Goal: Task Accomplishment & Management: Complete application form

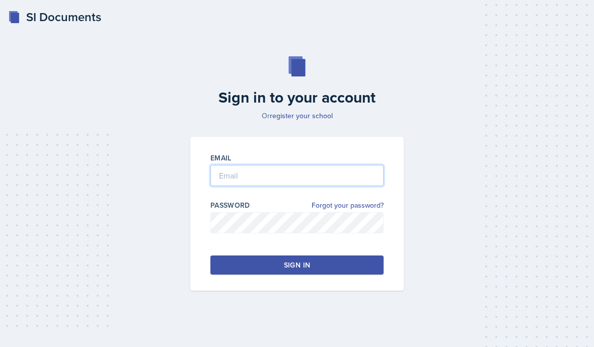
click at [345, 186] on input "email" at bounding box center [296, 175] width 173 height 21
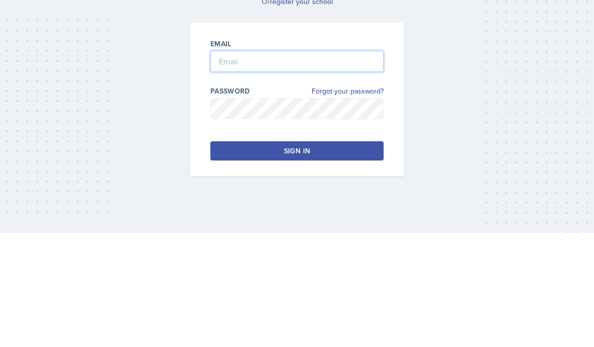
type input "[EMAIL_ADDRESS][DOMAIN_NAME]"
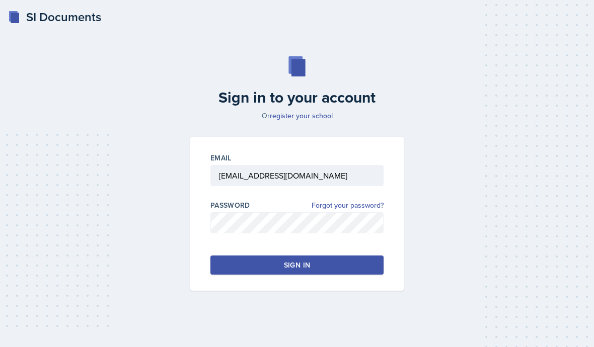
click at [342, 256] on button "Sign in" at bounding box center [296, 265] width 173 height 19
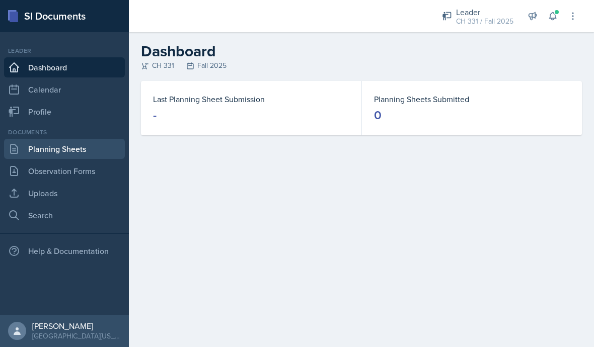
click at [50, 157] on link "Planning Sheets" at bounding box center [64, 149] width 121 height 20
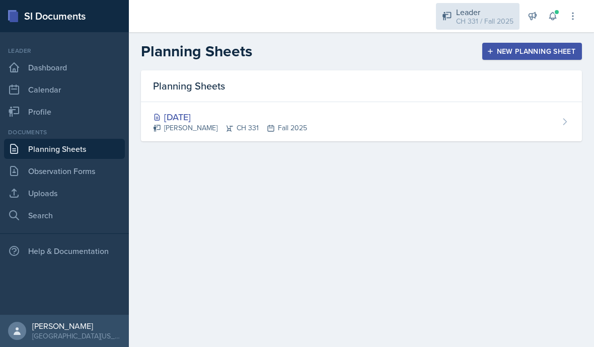
click at [486, 13] on div "Leader" at bounding box center [484, 12] width 57 height 12
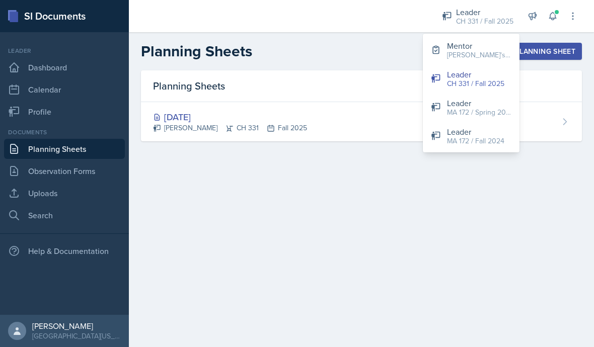
click at [400, 204] on main "Planning Sheets New Planning Sheet Planning Sheets [DATE] [PERSON_NAME] CH 331 …" at bounding box center [361, 189] width 465 height 315
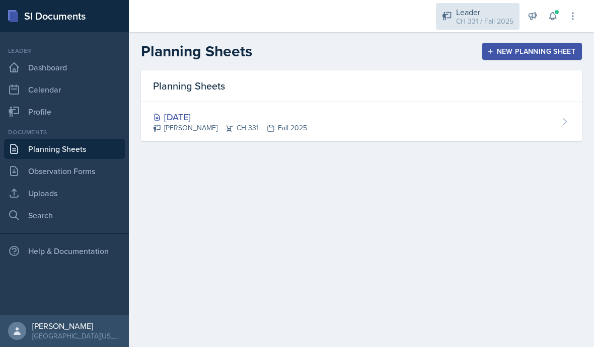
click at [498, 16] on div "CH 331 / Fall 2025" at bounding box center [484, 21] width 57 height 11
click at [400, 200] on main "Planning Sheets New Planning Sheet Planning Sheets [DATE] [PERSON_NAME] CH 331 …" at bounding box center [361, 189] width 465 height 315
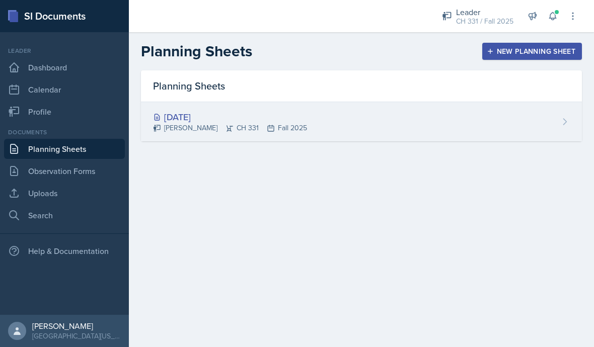
click at [175, 122] on div "[DATE]" at bounding box center [230, 117] width 154 height 14
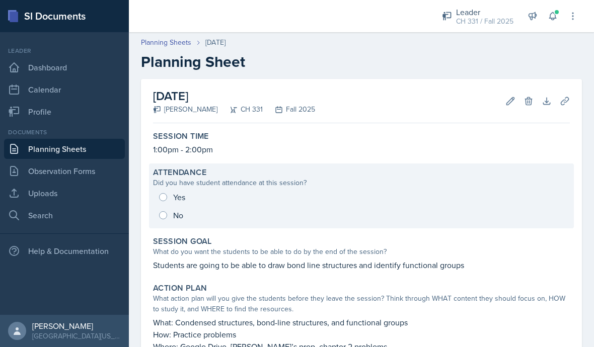
click at [169, 203] on div "Yes No" at bounding box center [361, 206] width 417 height 36
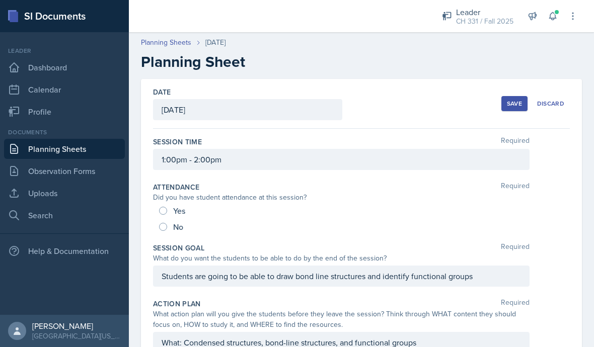
click at [171, 202] on div "Did you have student attendance at this session?" at bounding box center [341, 197] width 376 height 11
click at [165, 212] on input "Yes" at bounding box center [163, 211] width 8 height 8
radio input "true"
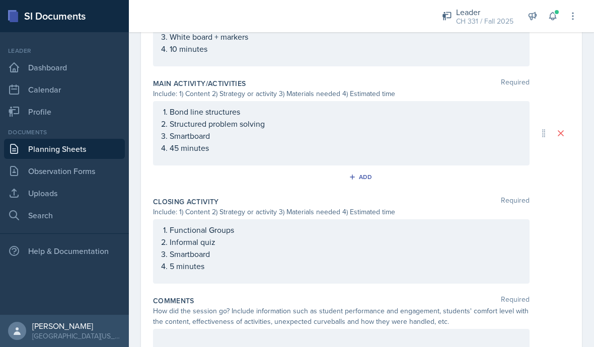
scroll to position [410, 0]
click at [172, 331] on div at bounding box center [341, 340] width 376 height 21
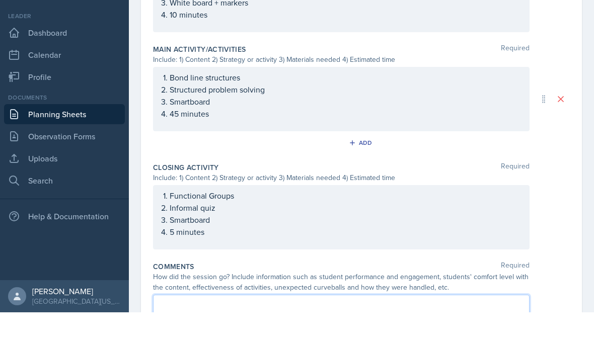
scroll to position [403, 0]
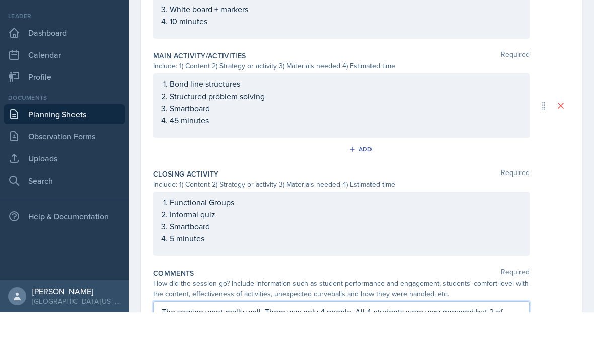
click at [297, 341] on p "The session went really well. There was only 4 people. All 4 students were very…" at bounding box center [341, 353] width 359 height 24
click at [447, 341] on p "The session went really well. There was only 4 people. All 4 students were very…" at bounding box center [341, 353] width 359 height 24
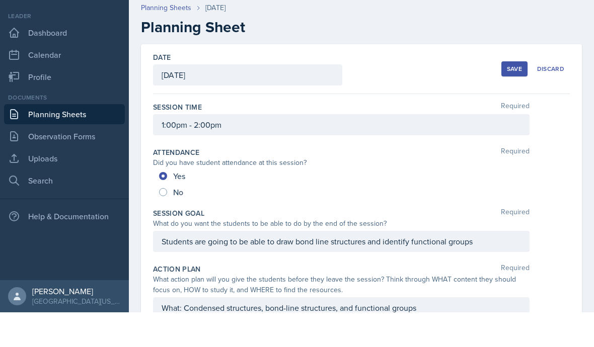
scroll to position [0, 0]
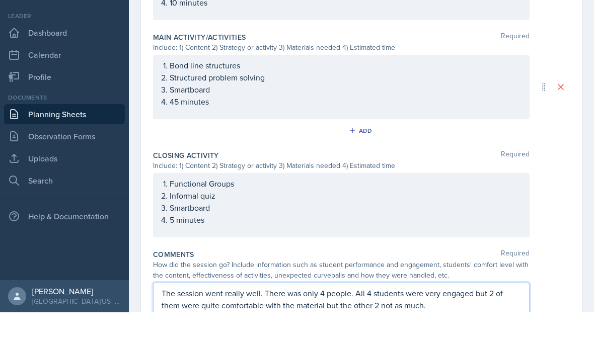
click at [479, 322] on p "The session went really well. There was only 4 people. All 4 students were very…" at bounding box center [341, 334] width 359 height 24
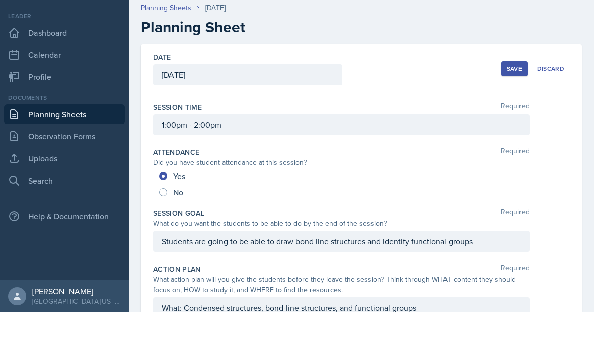
click at [513, 100] on div "Save" at bounding box center [514, 104] width 15 height 8
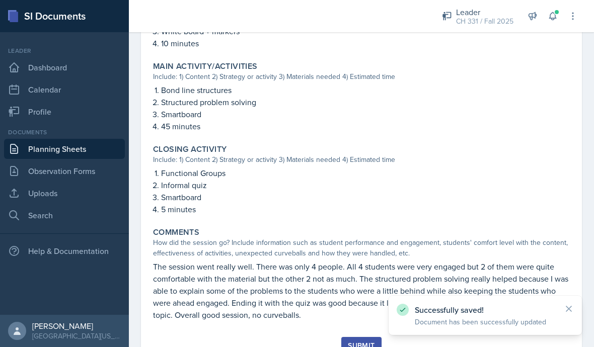
scroll to position [386, 0]
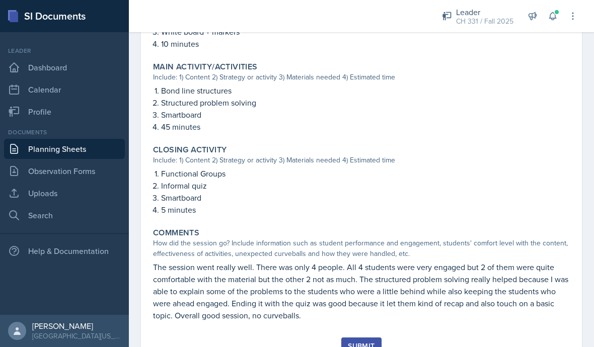
click at [368, 342] on div "Submit" at bounding box center [361, 346] width 27 height 8
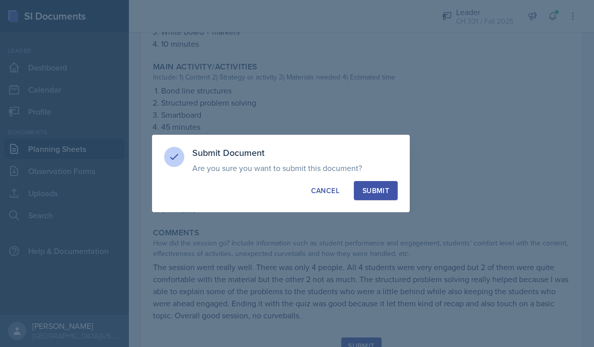
click at [392, 191] on button "Submit" at bounding box center [376, 190] width 44 height 19
radio input "true"
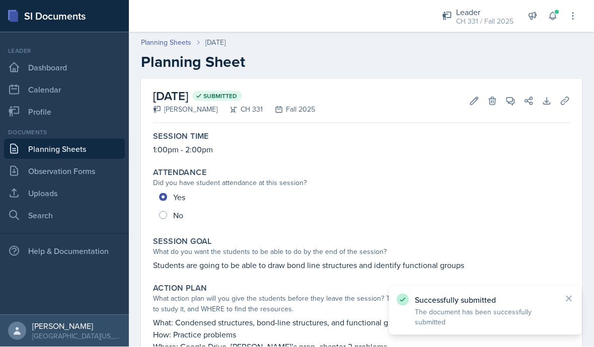
scroll to position [0, 0]
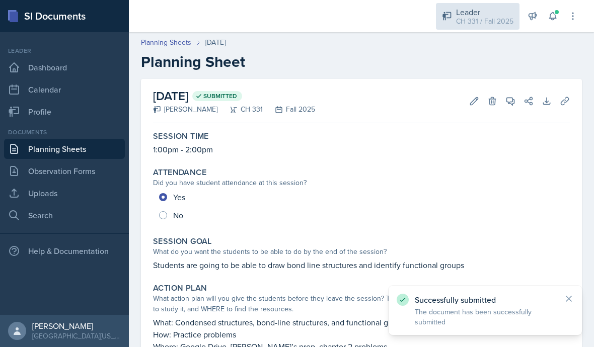
click at [499, 18] on div "CH 331 / Fall 2025" at bounding box center [484, 21] width 57 height 11
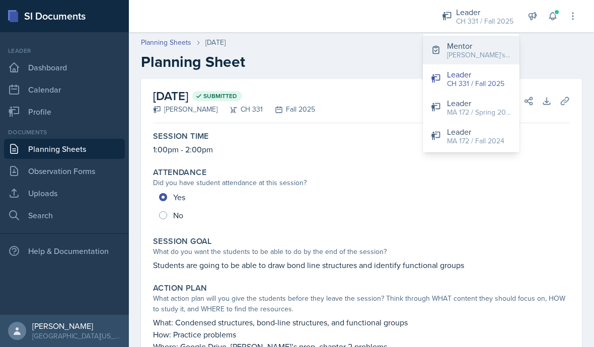
click at [492, 50] on div "[PERSON_NAME]'s Group / Fall 2025" at bounding box center [479, 55] width 64 height 11
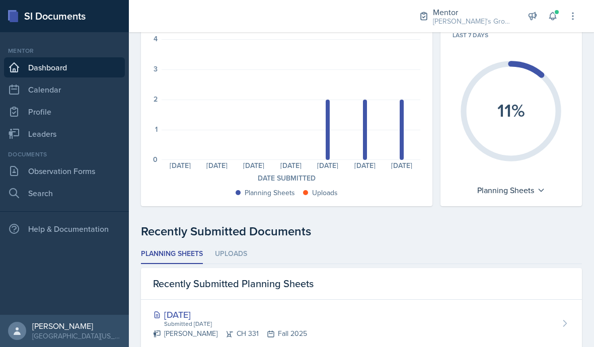
scroll to position [31, 0]
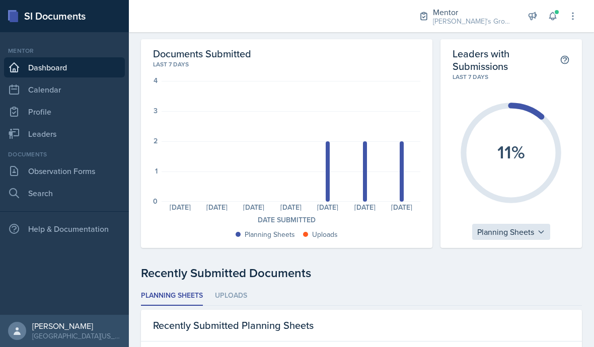
click at [530, 236] on div "Planning Sheets" at bounding box center [511, 232] width 78 height 16
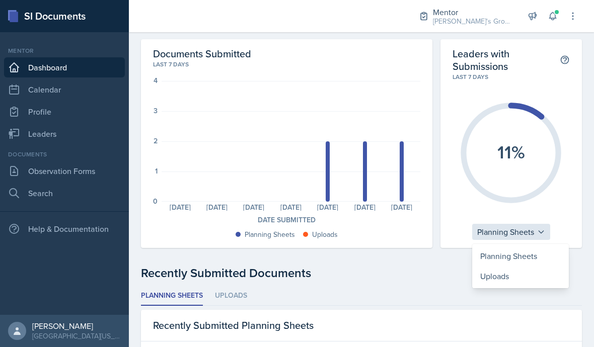
click at [528, 235] on div "Planning Sheets" at bounding box center [511, 232] width 78 height 16
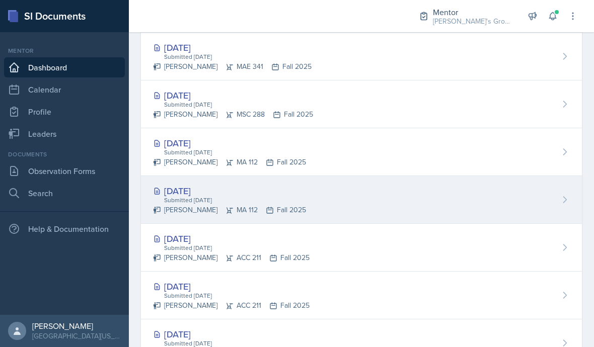
scroll to position [44, 0]
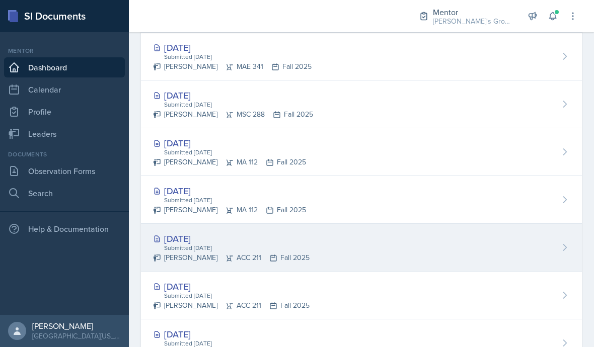
click at [215, 232] on div "[DATE]" at bounding box center [231, 239] width 157 height 14
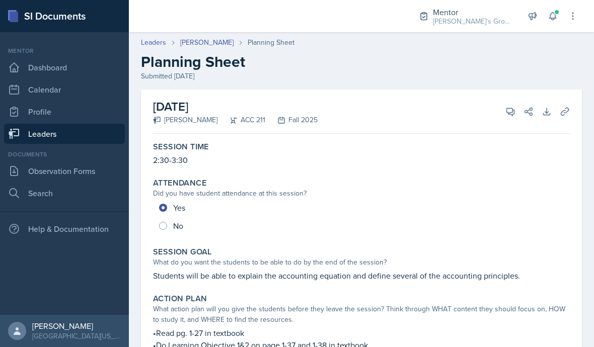
click at [111, 134] on link "Leaders" at bounding box center [64, 134] width 121 height 20
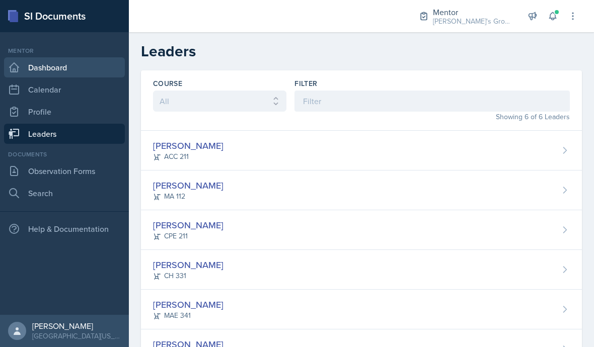
click at [90, 74] on link "Dashboard" at bounding box center [64, 67] width 121 height 20
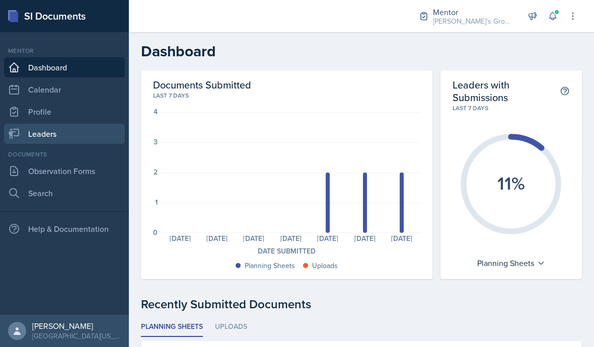
click at [91, 138] on link "Leaders" at bounding box center [64, 134] width 121 height 20
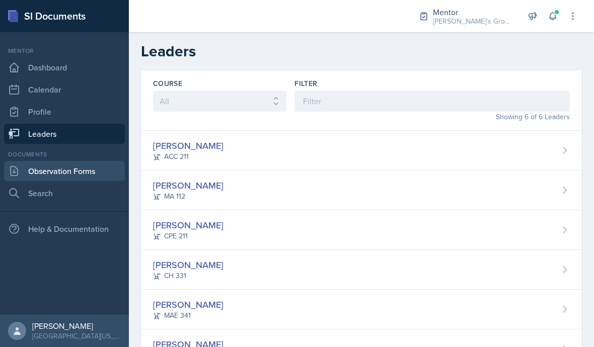
click at [82, 168] on link "Observation Forms" at bounding box center [64, 171] width 121 height 20
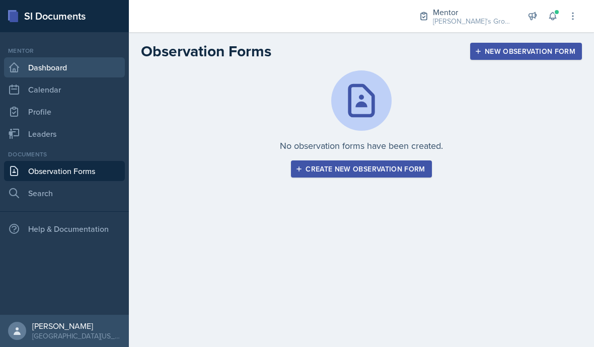
click at [76, 72] on link "Dashboard" at bounding box center [64, 67] width 121 height 20
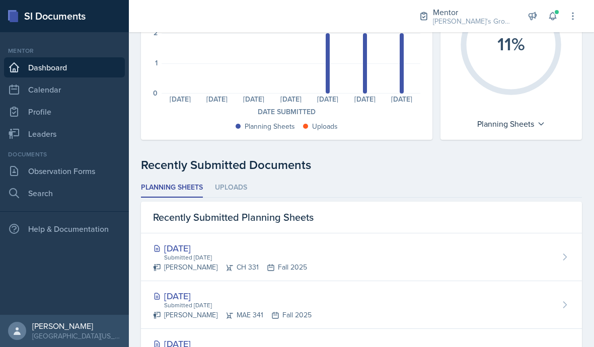
scroll to position [140, 0]
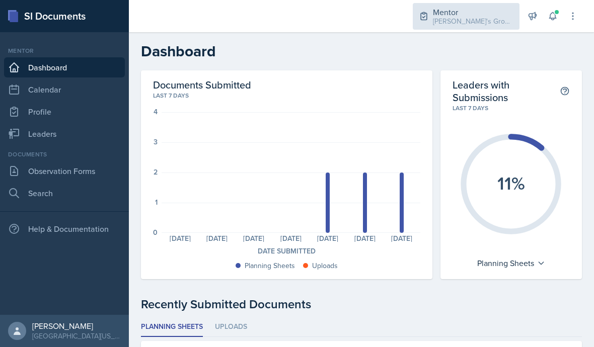
click at [476, 6] on div "Mentor" at bounding box center [473, 12] width 81 height 12
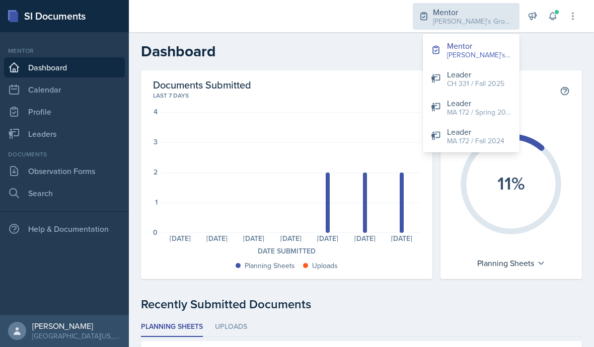
scroll to position [0, 0]
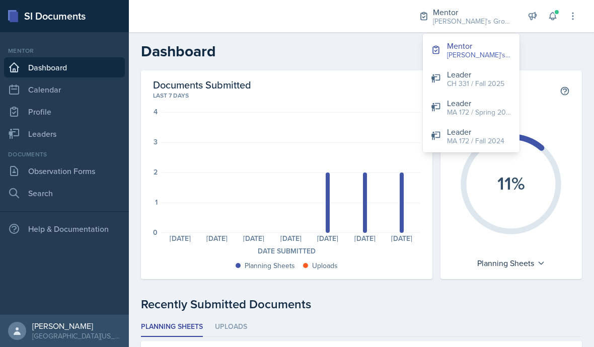
click at [471, 83] on div "CH 331 / Fall 2025" at bounding box center [475, 84] width 57 height 11
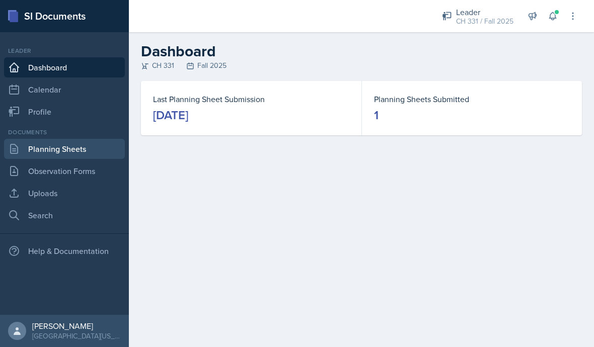
click at [94, 154] on link "Planning Sheets" at bounding box center [64, 149] width 121 height 20
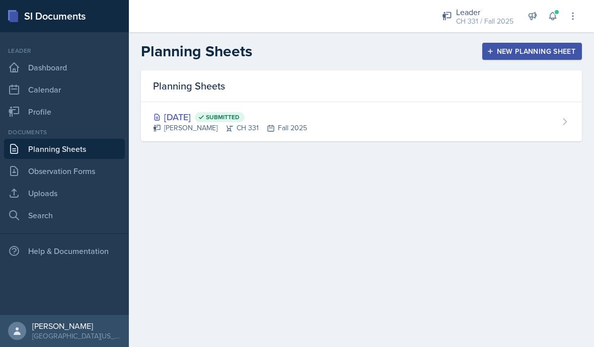
click at [530, 55] on div "New Planning Sheet" at bounding box center [532, 51] width 87 height 8
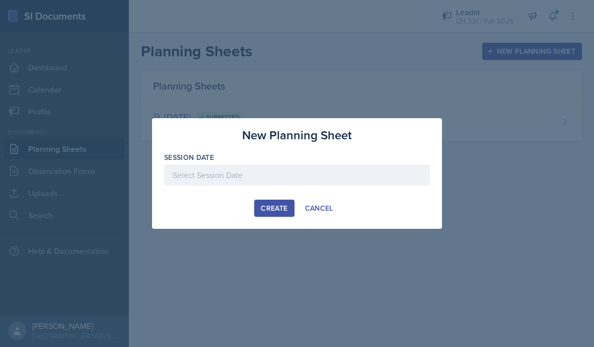
click at [279, 173] on div at bounding box center [297, 175] width 266 height 21
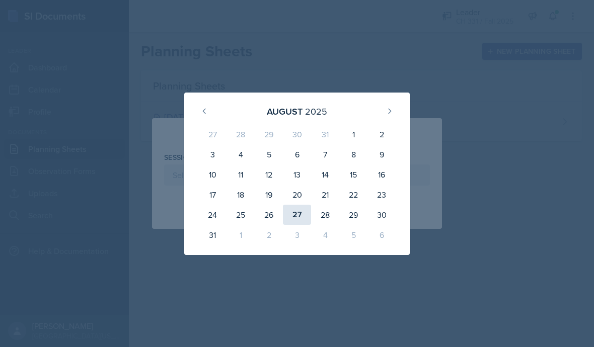
click at [294, 212] on div "27" at bounding box center [297, 215] width 28 height 20
type input "[DATE]"
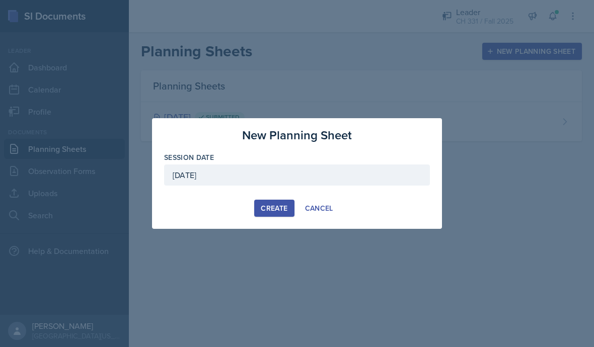
click at [272, 209] on div "Create" at bounding box center [274, 208] width 27 height 8
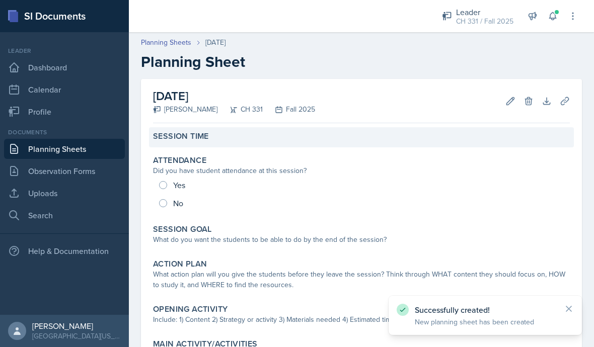
click at [227, 145] on div "Session Time" at bounding box center [361, 137] width 425 height 20
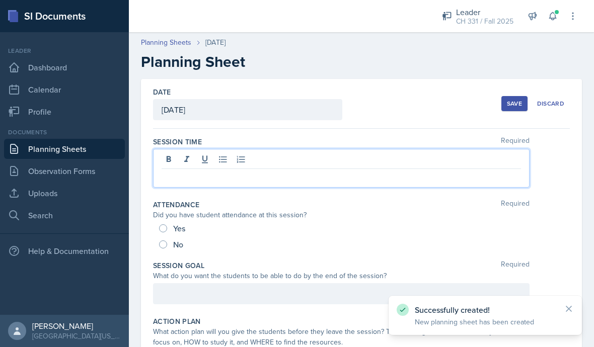
click at [232, 159] on div at bounding box center [341, 168] width 376 height 39
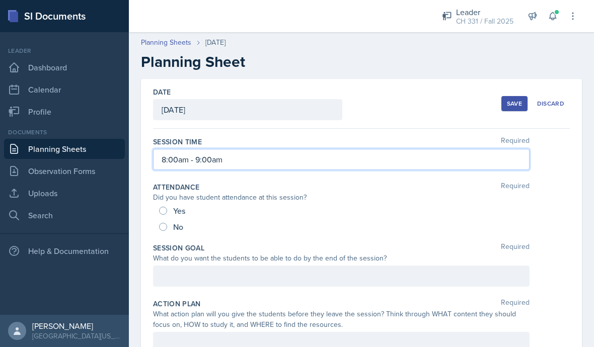
click at [265, 230] on div "No" at bounding box center [361, 227] width 405 height 16
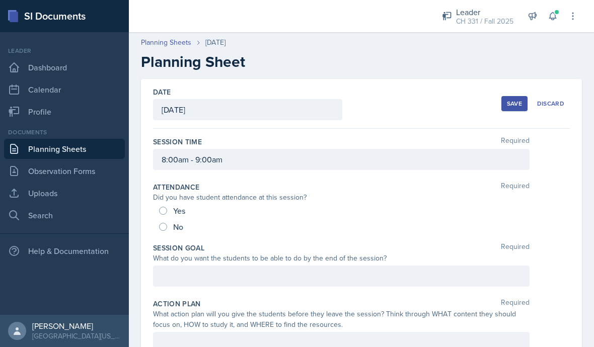
click at [196, 207] on div "Yes" at bounding box center [361, 211] width 405 height 16
click at [167, 212] on input "Yes" at bounding box center [163, 211] width 8 height 8
radio input "true"
click at [212, 277] on div at bounding box center [341, 276] width 376 height 21
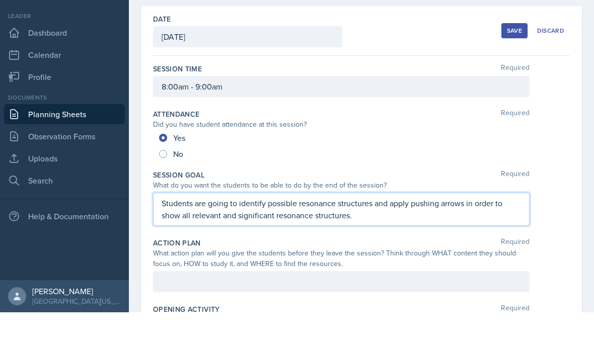
scroll to position [82, 0]
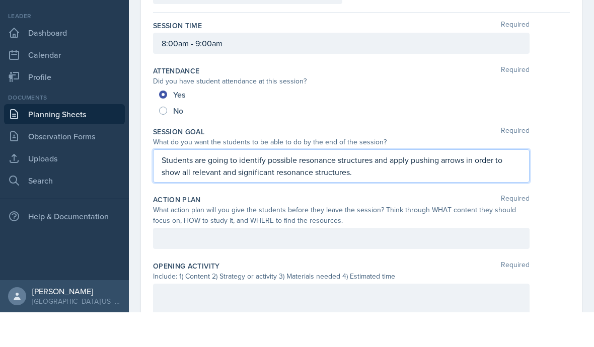
click at [466, 263] on div at bounding box center [341, 273] width 376 height 21
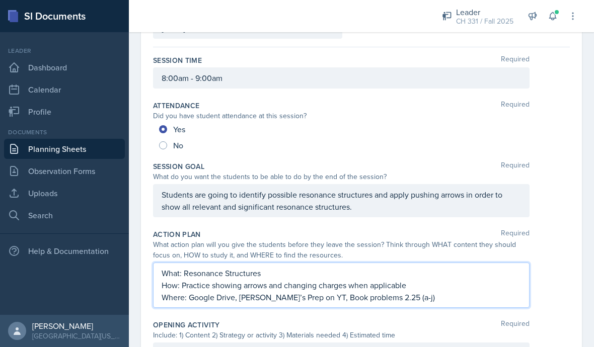
click at [541, 263] on div "What: Resonance Structures How: Practice showing arrows and changing charges wh…" at bounding box center [361, 285] width 417 height 45
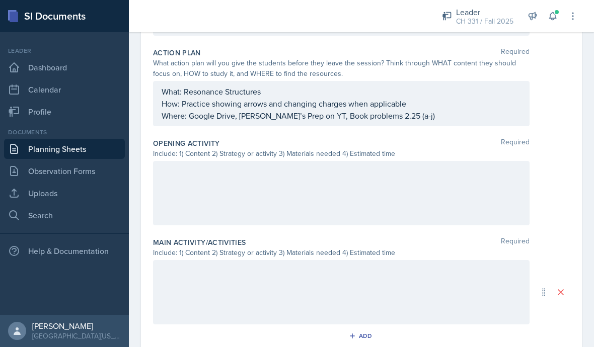
scroll to position [296, 0]
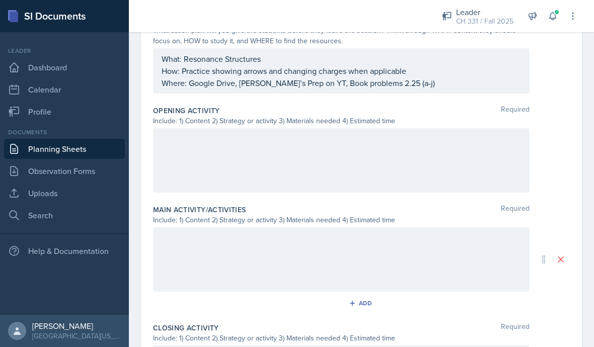
click at [491, 128] on div at bounding box center [341, 160] width 376 height 64
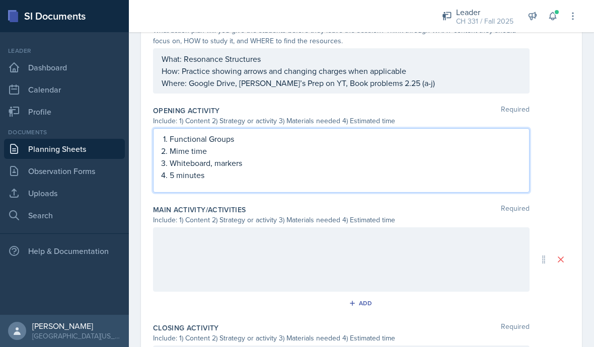
click at [432, 235] on div at bounding box center [341, 259] width 376 height 64
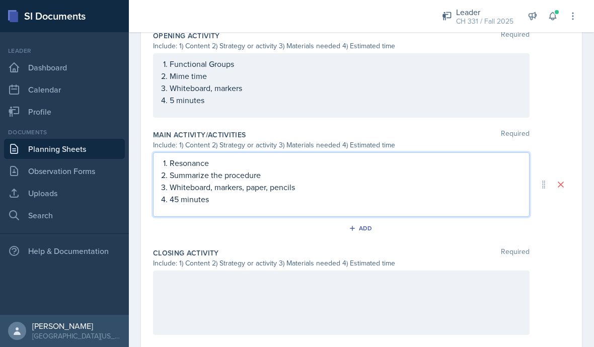
scroll to position [388, 0]
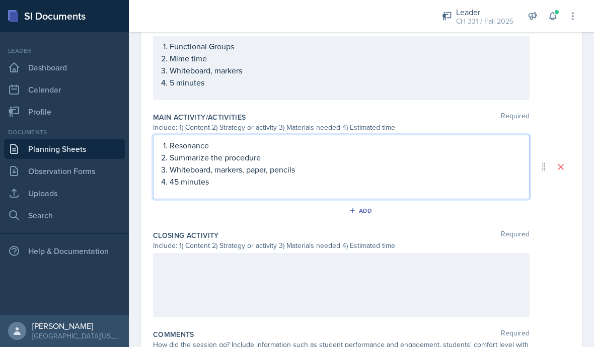
click at [400, 253] on div at bounding box center [341, 285] width 376 height 64
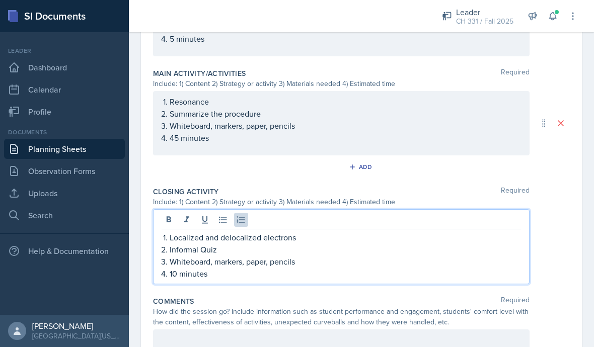
click at [340, 330] on div at bounding box center [341, 340] width 376 height 21
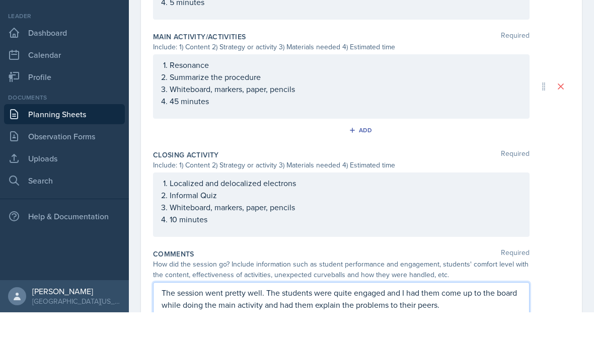
scroll to position [434, 0]
click at [502, 322] on p "The session went pretty well. The students were quite engaged and I had them co…" at bounding box center [341, 346] width 359 height 48
click at [503, 322] on p "The session went pretty well. The students were quite engaged and I had them co…" at bounding box center [341, 346] width 359 height 48
click at [501, 322] on p "The session went pretty well. The students were quite engaged and I had them co…" at bounding box center [341, 346] width 359 height 48
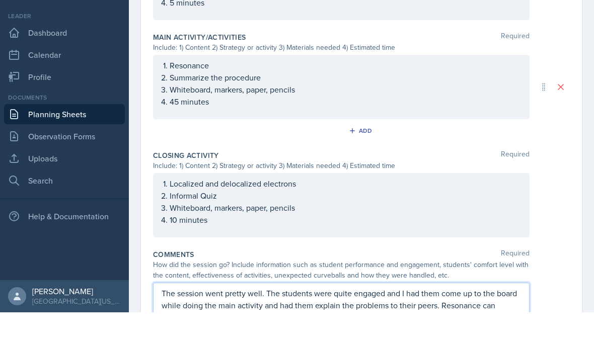
click at [498, 322] on p "The session went pretty well. The students were quite engaged and I had them co…" at bounding box center [341, 346] width 359 height 48
click at [275, 322] on p "The session went pretty well. The students were quite engaged and I had them co…" at bounding box center [341, 346] width 359 height 48
click at [492, 322] on p "The session went pretty well. The students were quite engaged and I had them co…" at bounding box center [341, 352] width 359 height 60
click at [498, 322] on p "The session went pretty well. The students were quite engaged and I had them co…" at bounding box center [341, 352] width 359 height 60
click at [470, 322] on p "The session went pretty well. The students were quite engaged and I had them co…" at bounding box center [341, 352] width 359 height 60
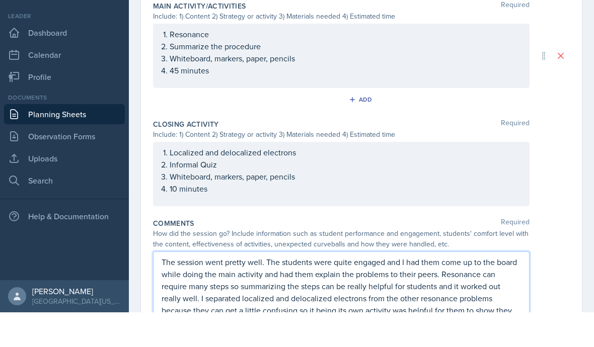
scroll to position [463, 0]
click at [538, 265] on div "How did the session go? Include information such as student performance and eng…" at bounding box center [361, 275] width 417 height 21
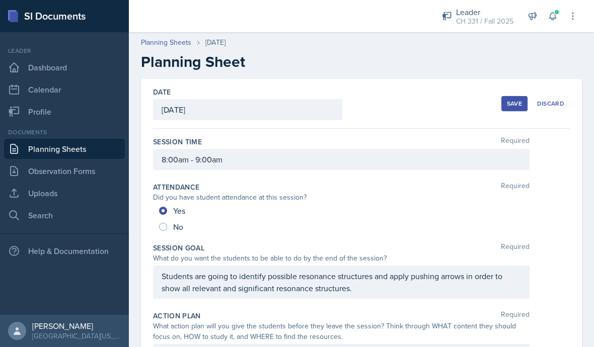
scroll to position [0, 0]
click at [521, 100] on div "Save" at bounding box center [514, 104] width 15 height 8
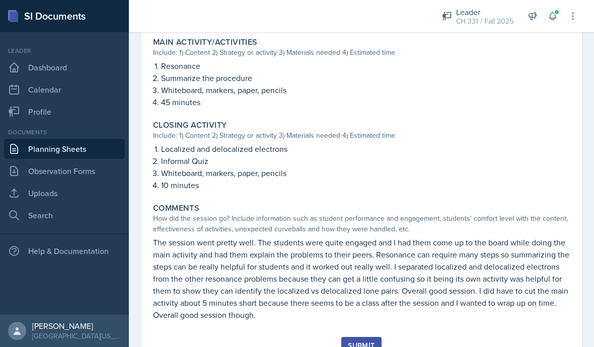
scroll to position [422, 0]
click at [362, 338] on button "Submit" at bounding box center [361, 346] width 40 height 17
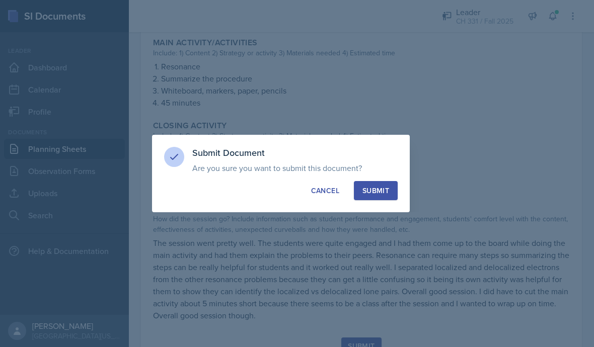
click at [392, 182] on button "Submit" at bounding box center [376, 190] width 44 height 19
radio input "true"
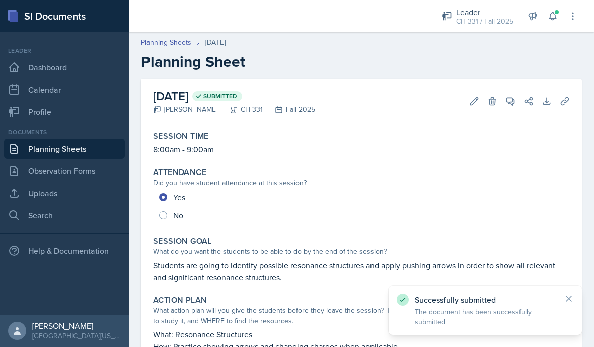
scroll to position [-1, 0]
click at [571, 299] on icon at bounding box center [569, 299] width 10 height 10
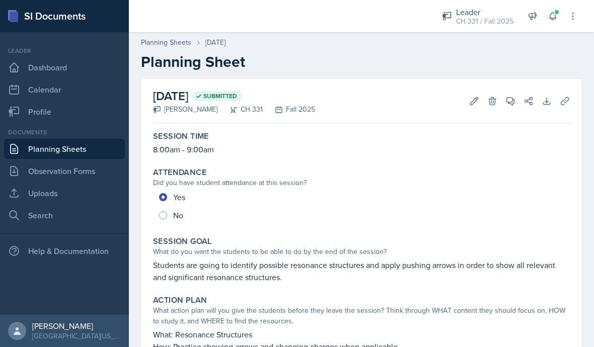
scroll to position [0, 0]
click at [96, 152] on link "Planning Sheets" at bounding box center [64, 149] width 121 height 20
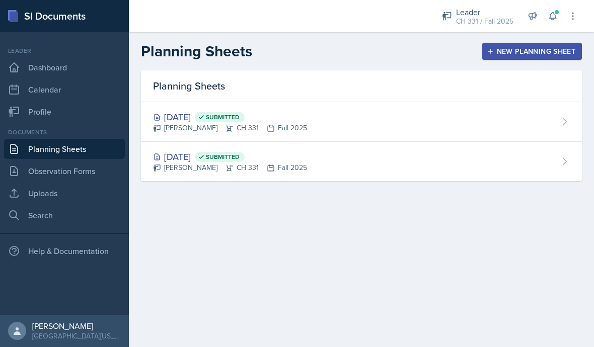
click at [516, 45] on button "New Planning Sheet" at bounding box center [532, 51] width 100 height 17
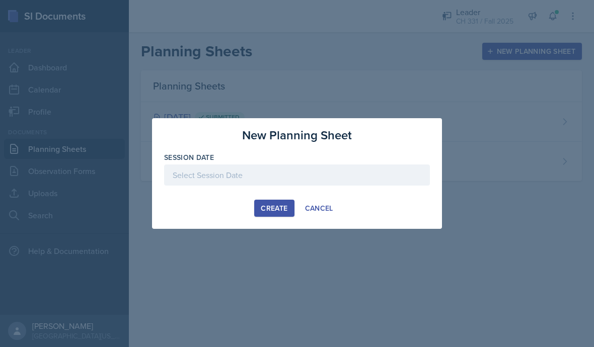
click at [359, 174] on div at bounding box center [297, 175] width 266 height 21
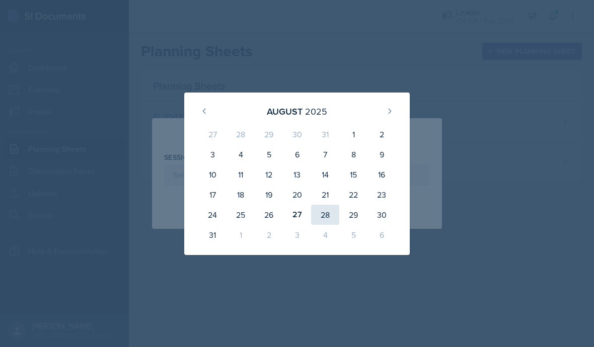
click at [326, 215] on div "28" at bounding box center [325, 215] width 28 height 20
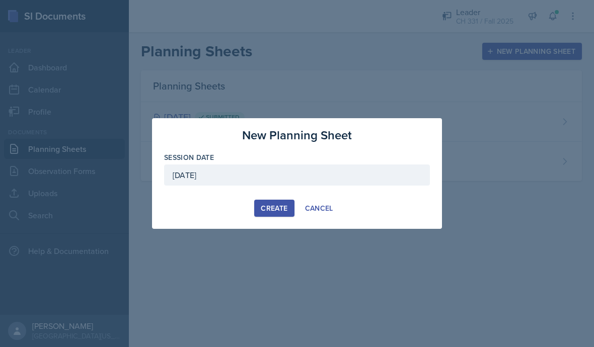
click at [310, 173] on div "[DATE]" at bounding box center [297, 175] width 266 height 21
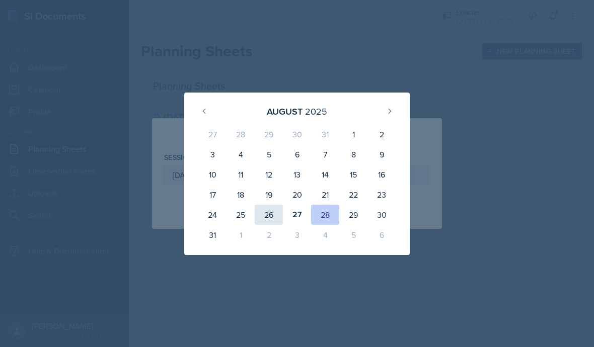
click at [281, 212] on div "26" at bounding box center [269, 215] width 28 height 20
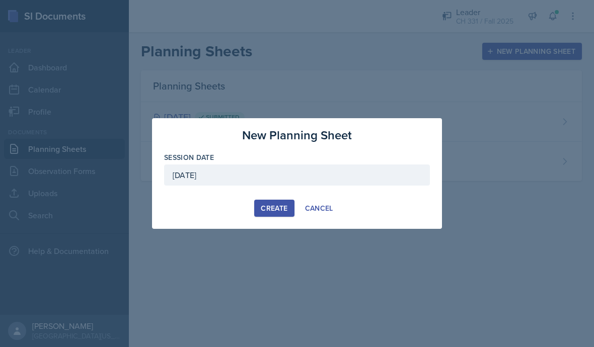
click at [279, 165] on div "[DATE]" at bounding box center [297, 175] width 266 height 21
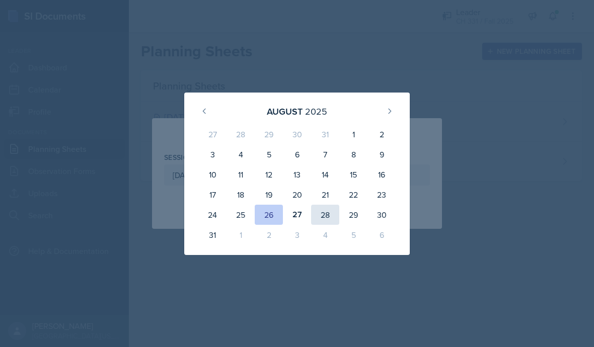
click at [327, 218] on div "28" at bounding box center [325, 215] width 28 height 20
type input "[DATE]"
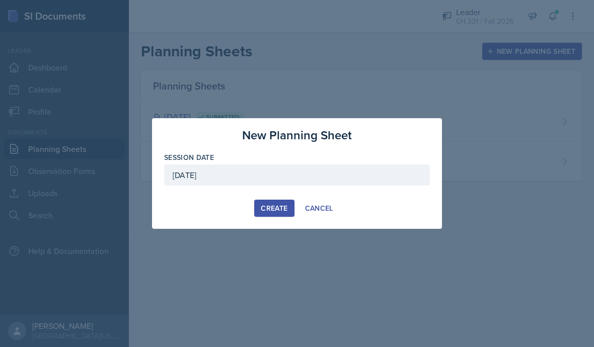
click at [277, 210] on div "Create" at bounding box center [274, 208] width 27 height 8
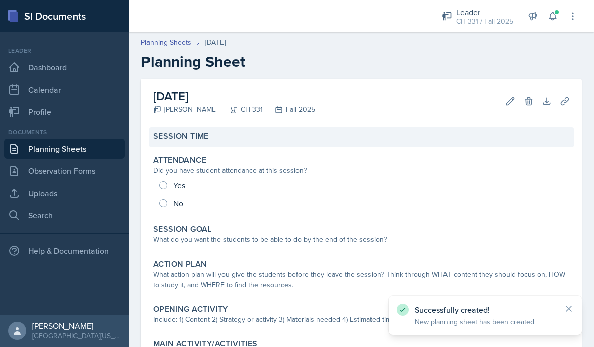
click at [235, 138] on div "Session Time" at bounding box center [361, 136] width 417 height 10
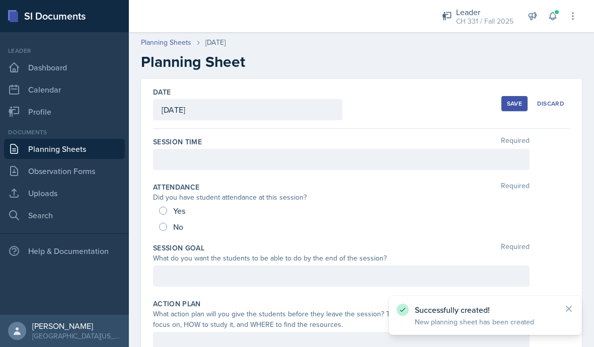
click at [309, 164] on div at bounding box center [341, 159] width 376 height 21
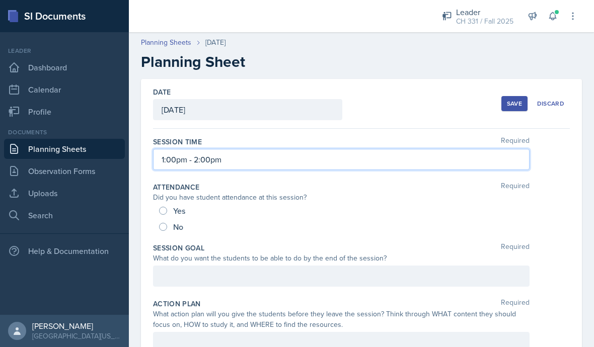
click at [459, 137] on div "Session Time Required" at bounding box center [361, 142] width 417 height 10
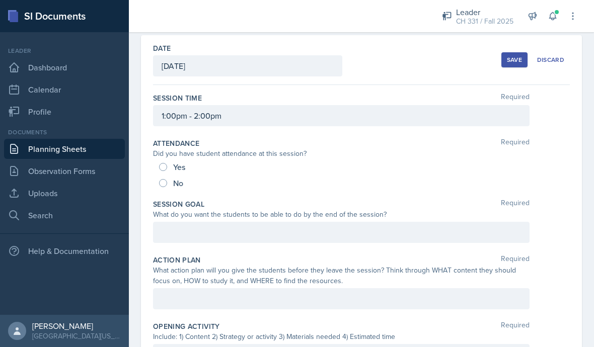
scroll to position [48, 0]
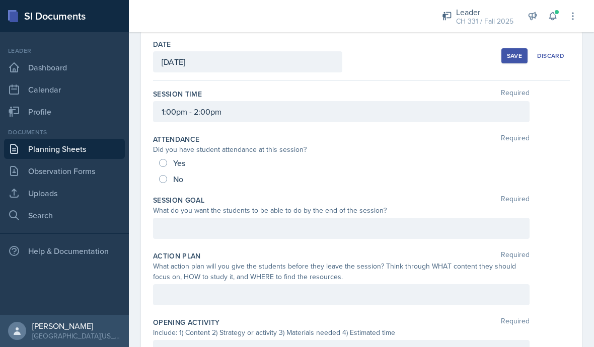
click at [486, 234] on div at bounding box center [341, 228] width 376 height 21
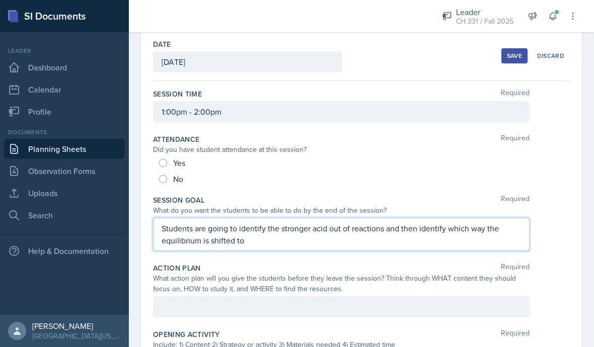
click at [508, 188] on div "Attendance Required Did you have student attendance at this session? Yes No" at bounding box center [361, 160] width 417 height 61
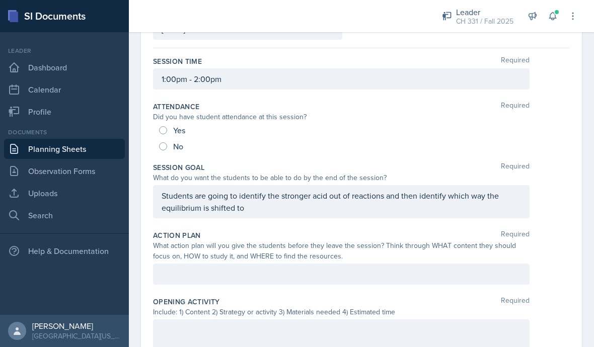
scroll to position [97, 0]
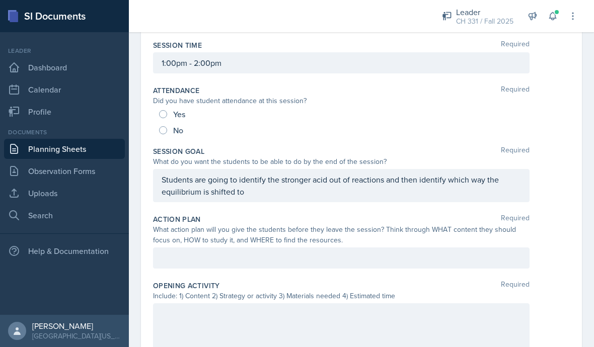
click at [461, 258] on div at bounding box center [341, 258] width 376 height 21
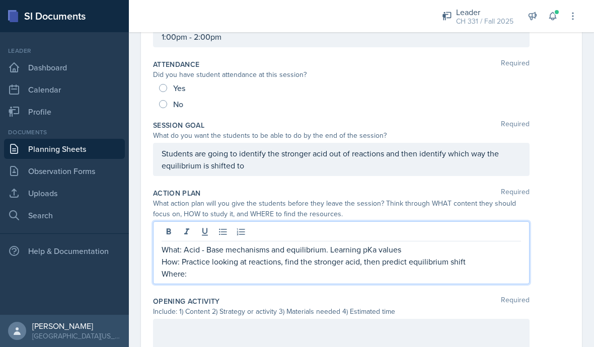
scroll to position [131, 0]
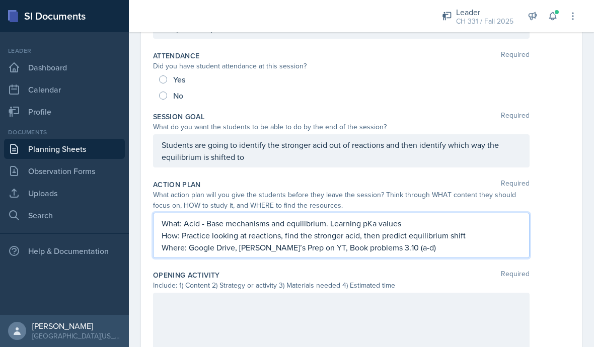
click at [557, 244] on div "What: Acid - Base mechanisms and equilibrium. Learning pKa values How: Practice…" at bounding box center [361, 235] width 417 height 45
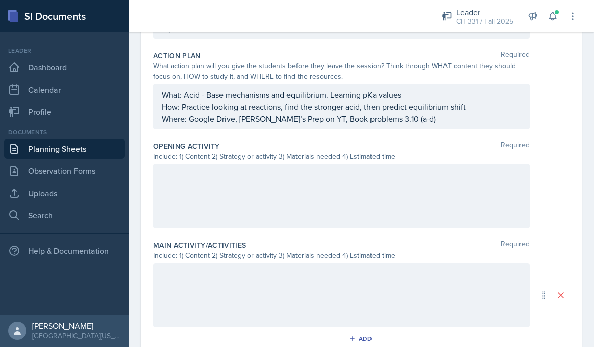
scroll to position [260, 0]
click at [508, 199] on div at bounding box center [341, 197] width 376 height 64
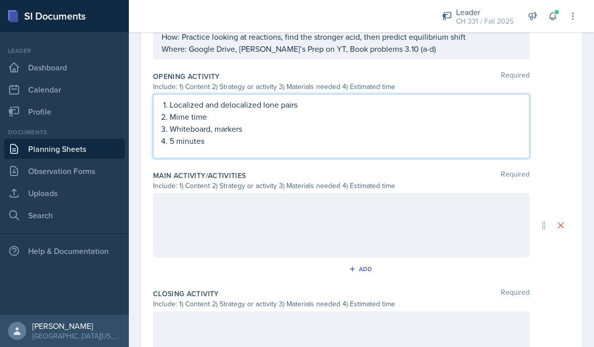
scroll to position [337, 0]
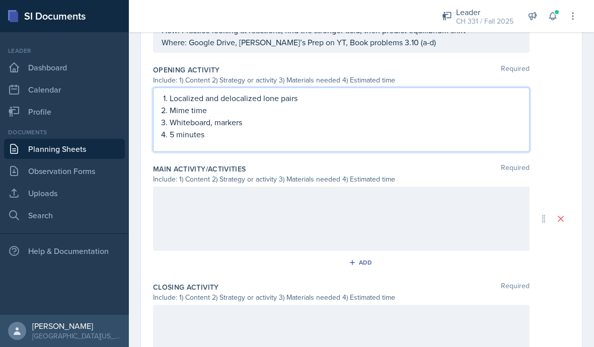
click at [444, 229] on div at bounding box center [341, 219] width 376 height 64
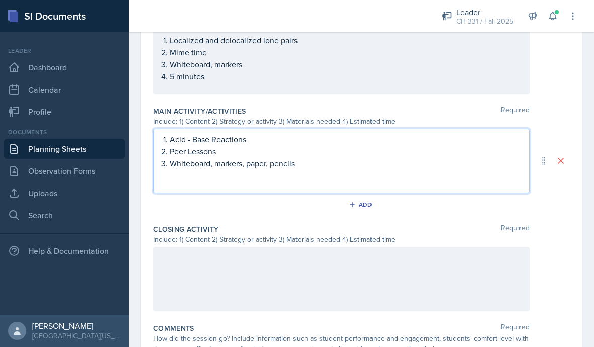
scroll to position [415, 0]
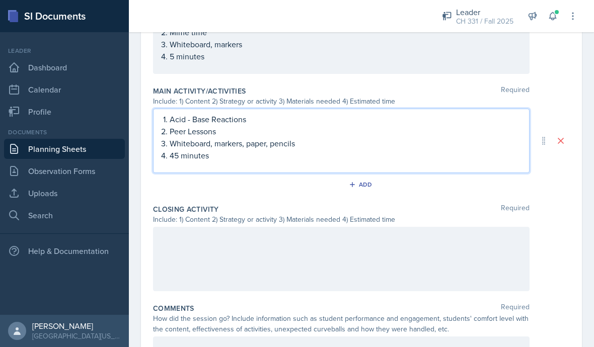
click at [452, 270] on div at bounding box center [341, 259] width 376 height 64
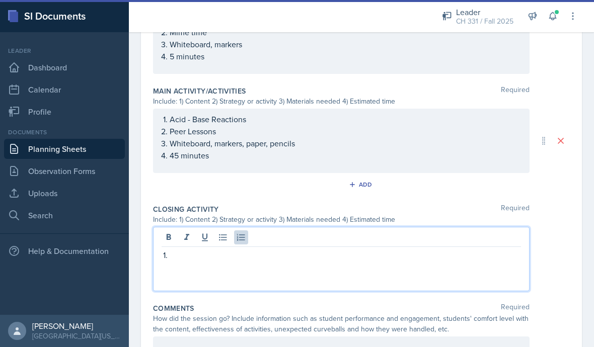
click at [394, 260] on p at bounding box center [345, 255] width 351 height 12
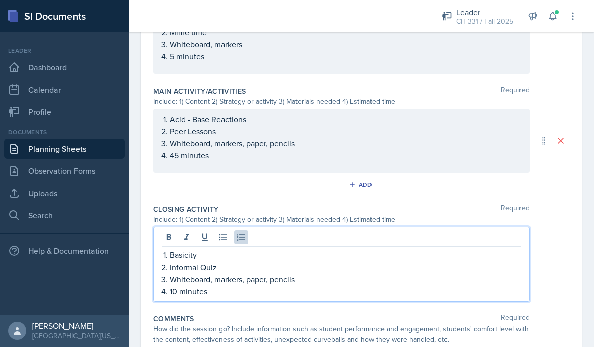
click at [529, 237] on div "Basicity Informal Quiz Whiteboard, markers, paper, pencils 10 minutes" at bounding box center [341, 264] width 376 height 75
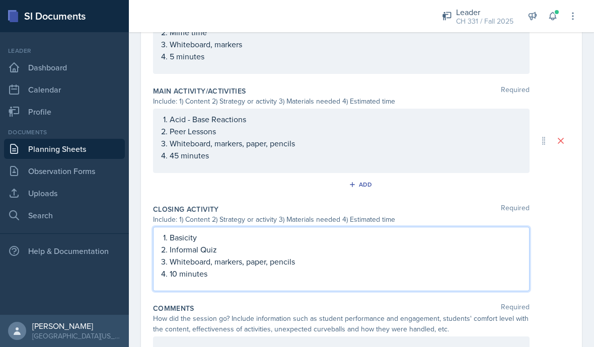
click at [523, 211] on span "Required" at bounding box center [515, 209] width 29 height 10
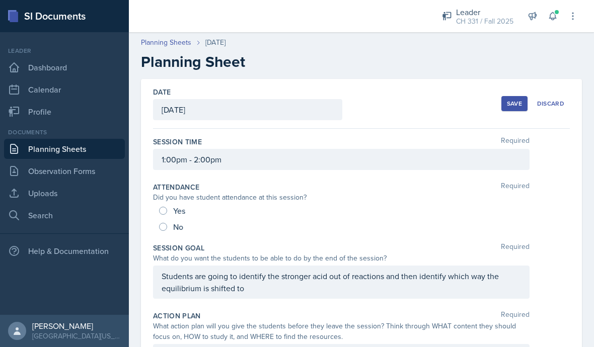
scroll to position [0, 0]
click at [510, 100] on div "Save" at bounding box center [514, 104] width 15 height 8
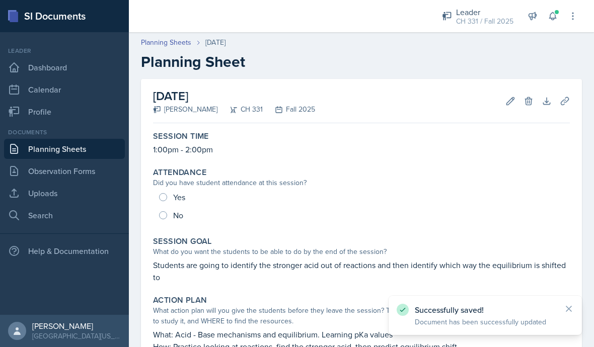
click at [572, 311] on icon at bounding box center [569, 309] width 10 height 10
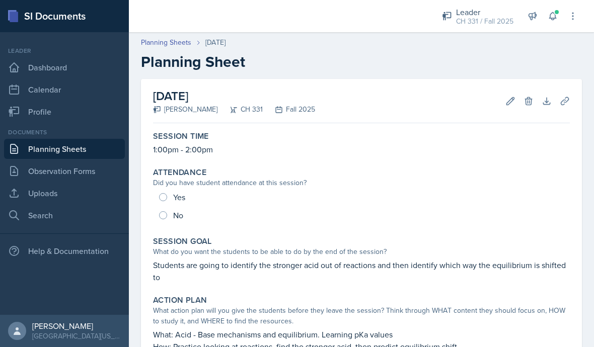
click at [101, 139] on link "Planning Sheets" at bounding box center [64, 149] width 121 height 20
